Goal: Find specific page/section: Find specific page/section

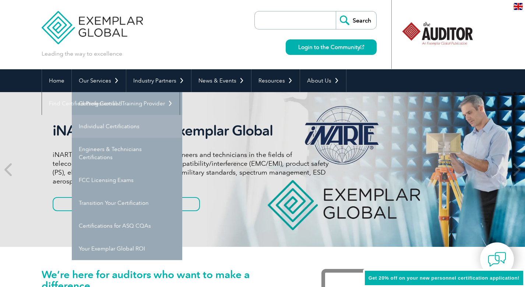
click at [106, 121] on link "Individual Certifications" at bounding box center [127, 126] width 110 height 23
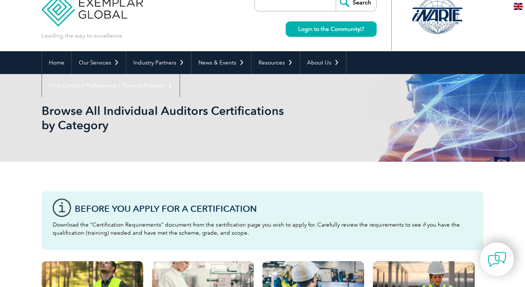
scroll to position [22, 0]
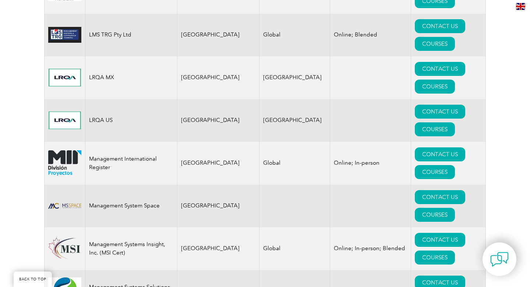
scroll to position [6816, 0]
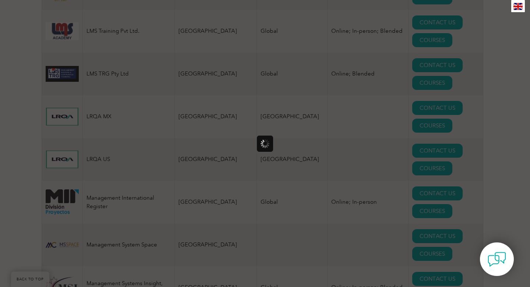
click at [445, 173] on div at bounding box center [265, 143] width 530 height 287
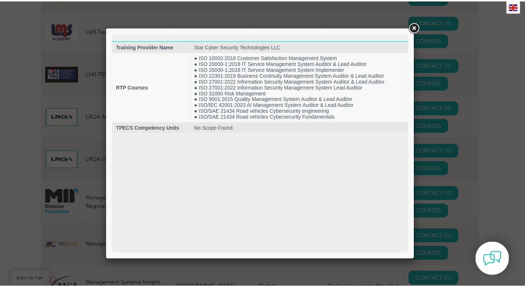
scroll to position [0, 0]
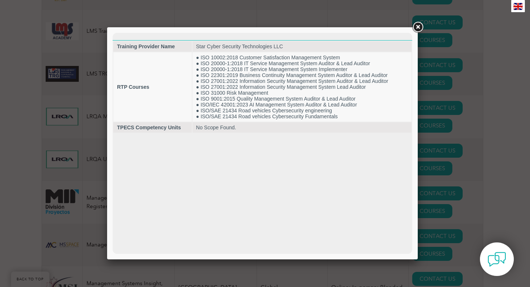
click at [417, 26] on link at bounding box center [417, 27] width 13 height 13
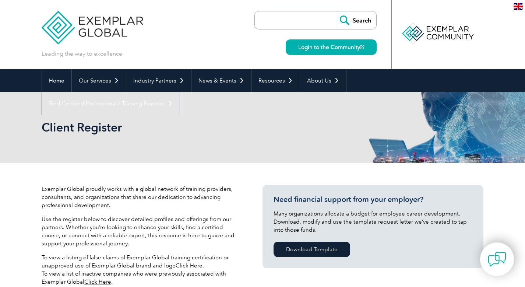
scroll to position [0, 0]
click at [325, 136] on div "Client Register" at bounding box center [263, 127] width 442 height 71
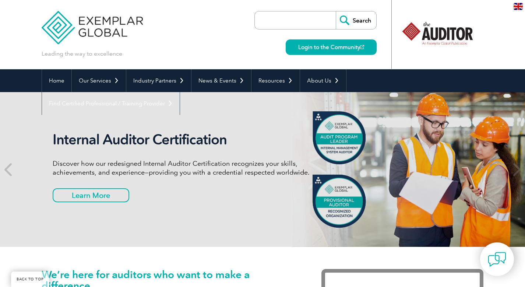
scroll to position [1728, 0]
